Goal: Information Seeking & Learning: Learn about a topic

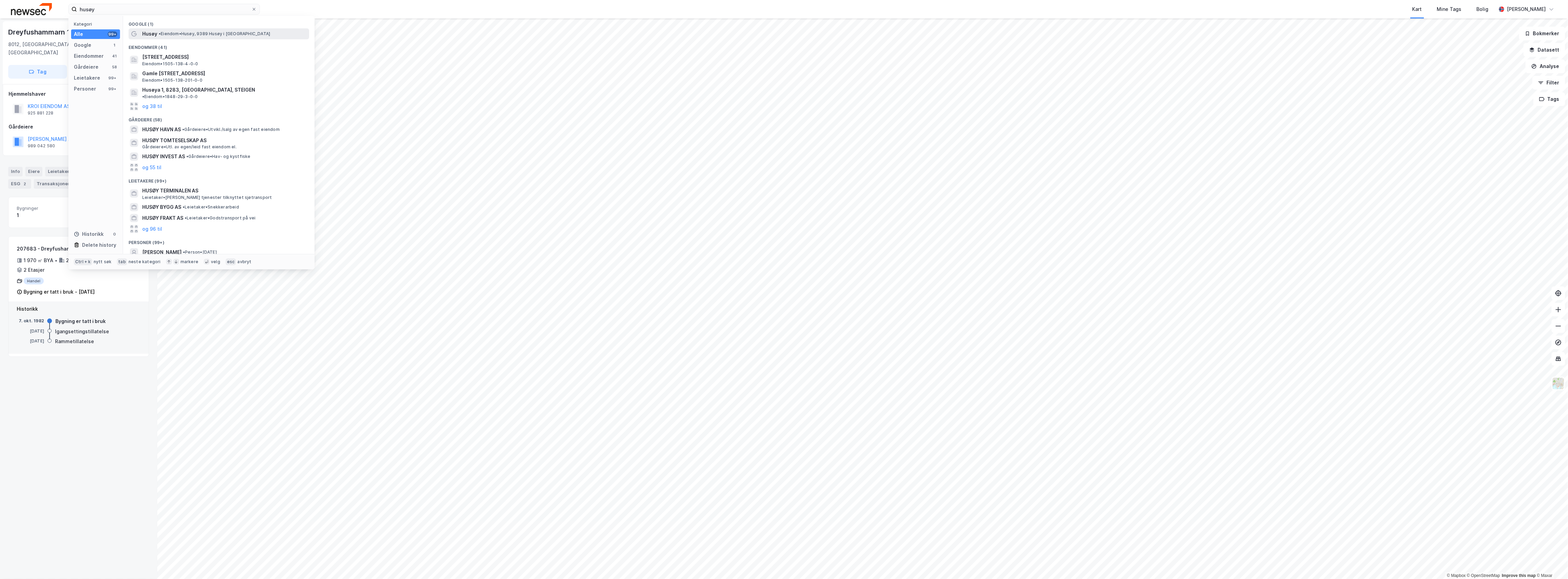
type input "husøy"
click at [183, 29] on div "Husøy • [PERSON_NAME][GEOGRAPHIC_DATA], 9389 [GEOGRAPHIC_DATA] i [GEOGRAPHIC_DA…" at bounding box center [219, 34] width 181 height 11
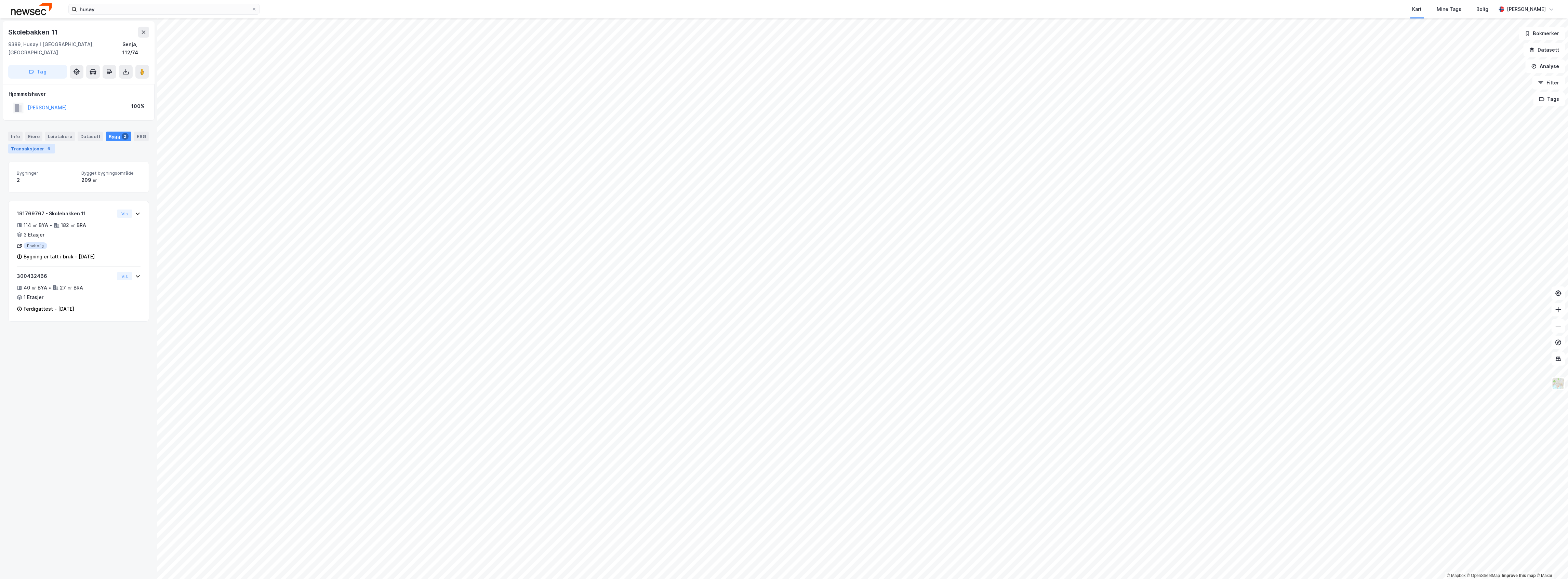
click at [52, 145] on div "6" at bounding box center [48, 148] width 7 height 7
